Goal: Find specific page/section

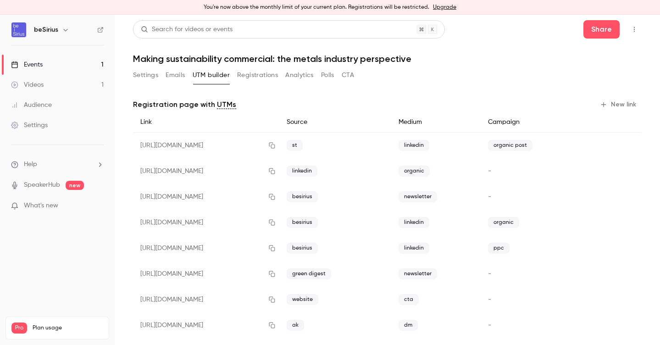
click at [41, 62] on div "Events" at bounding box center [27, 64] width 32 height 9
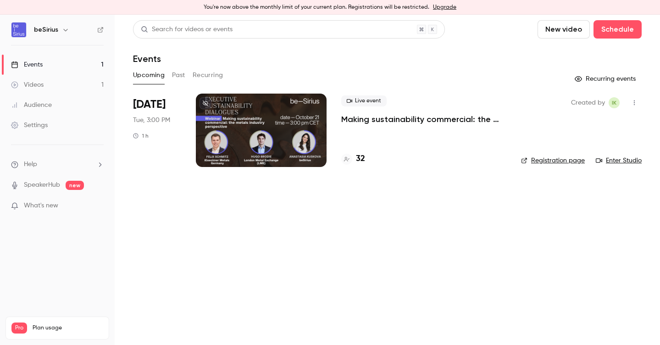
click at [361, 160] on h4 "32" at bounding box center [360, 159] width 9 height 12
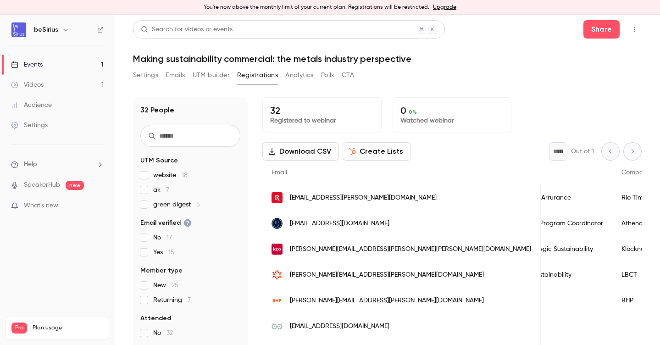
scroll to position [0, 444]
